Goal: Task Accomplishment & Management: Complete application form

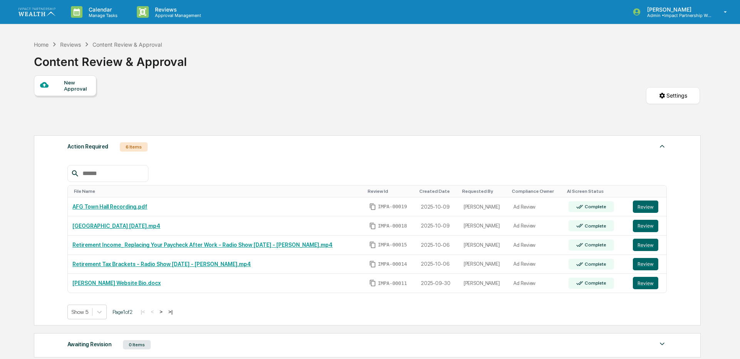
click at [133, 205] on link "AFG Town Hall Recording.pdf" at bounding box center [109, 206] width 75 height 6
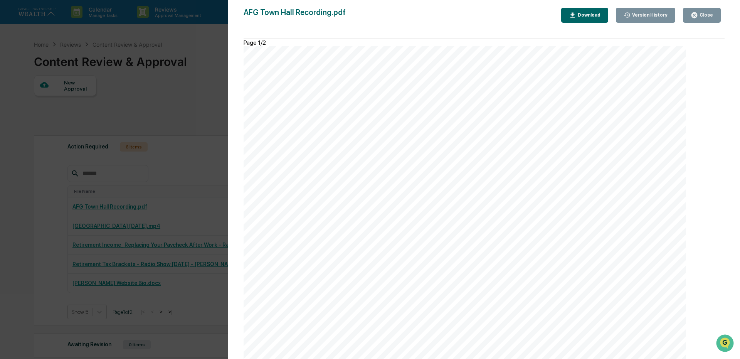
click at [376, 237] on span "team informed and you up-to-date on current news and planning topics that may a…" at bounding box center [460, 233] width 320 height 8
click at [704, 9] on button "Close" at bounding box center [702, 15] width 38 height 15
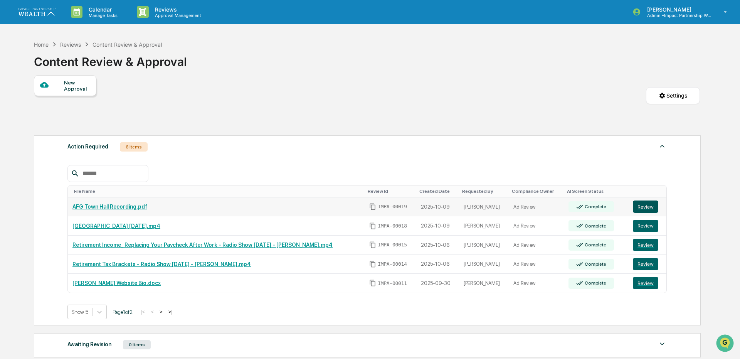
click at [632, 206] on button "Review" at bounding box center [644, 206] width 25 height 12
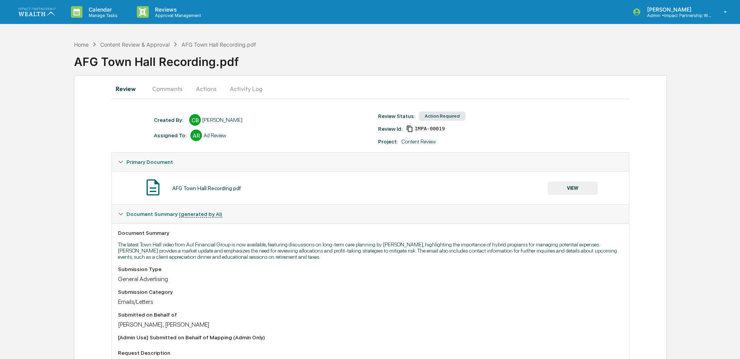
click at [204, 95] on button "Actions" at bounding box center [206, 88] width 35 height 18
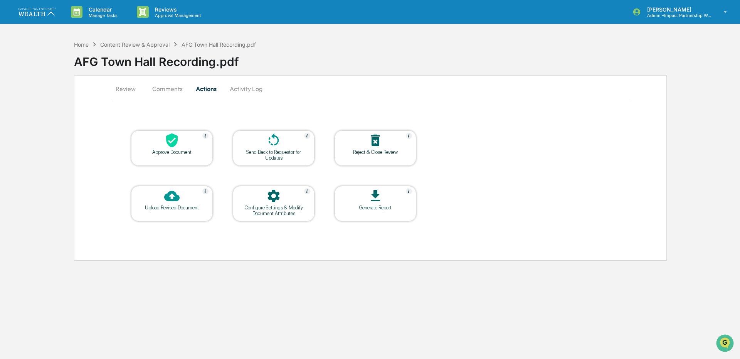
click at [195, 151] on div "Approve Document" at bounding box center [171, 152] width 69 height 6
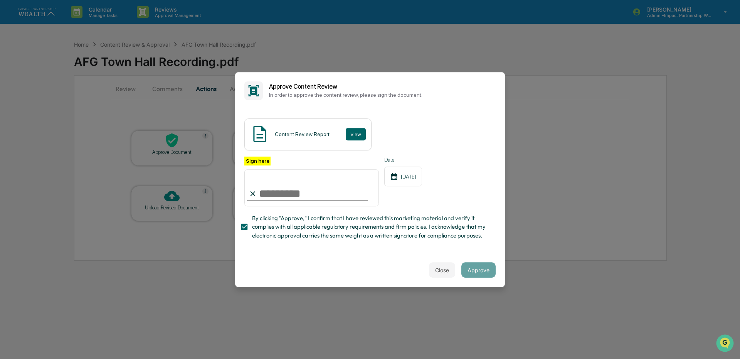
click at [275, 193] on input "Sign here" at bounding box center [311, 187] width 134 height 37
type input "**********"
click at [478, 267] on button "Approve" at bounding box center [478, 269] width 34 height 15
click at [319, 196] on input "**********" at bounding box center [311, 187] width 134 height 37
click at [476, 277] on button "Approve" at bounding box center [478, 269] width 34 height 15
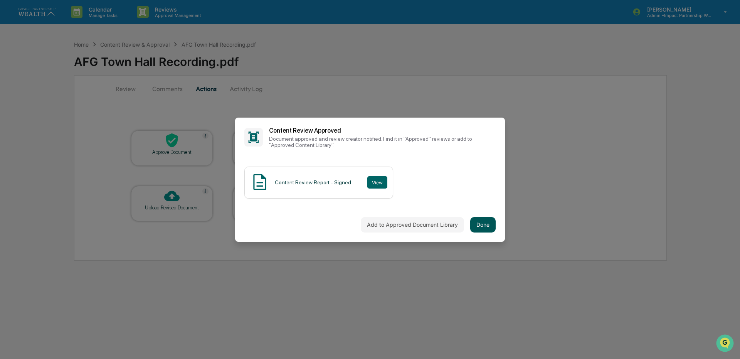
click at [492, 224] on button "Done" at bounding box center [482, 224] width 25 height 15
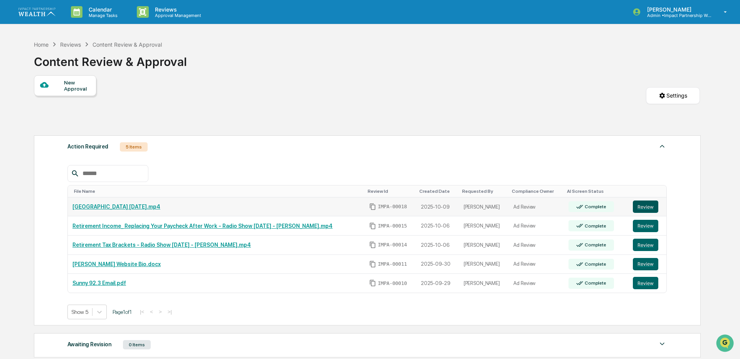
click at [645, 207] on button "Review" at bounding box center [644, 206] width 25 height 12
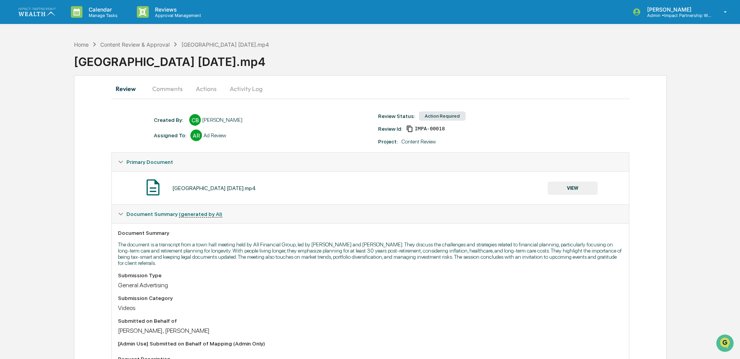
click at [590, 189] on button "VIEW" at bounding box center [572, 187] width 50 height 13
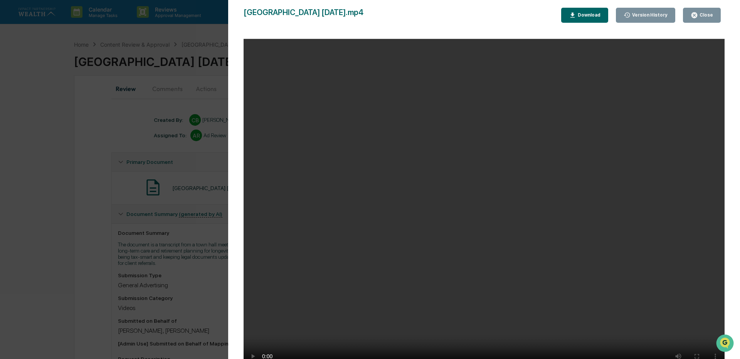
click at [600, 15] on div "Download" at bounding box center [588, 14] width 24 height 5
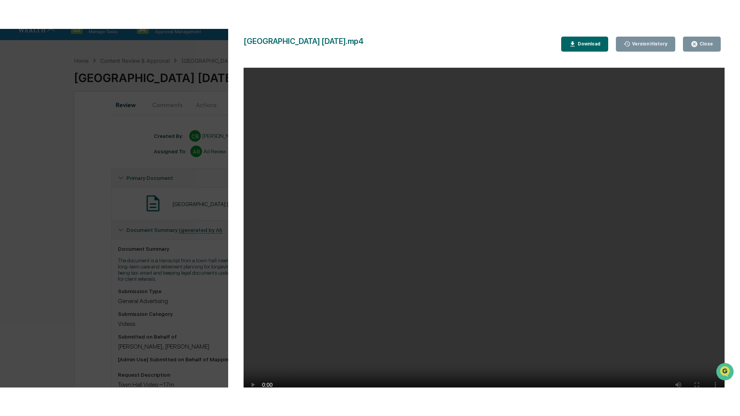
scroll to position [13, 0]
